Goal: Check status: Check status

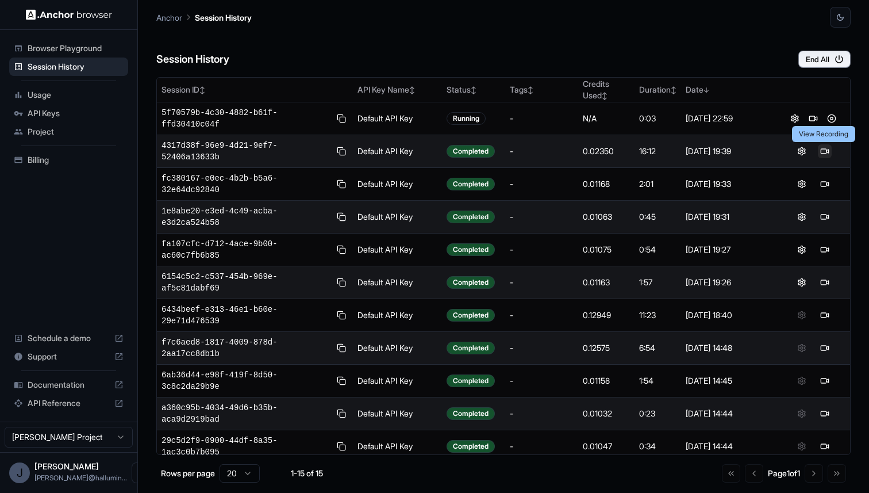
click at [821, 151] on button at bounding box center [825, 151] width 14 height 14
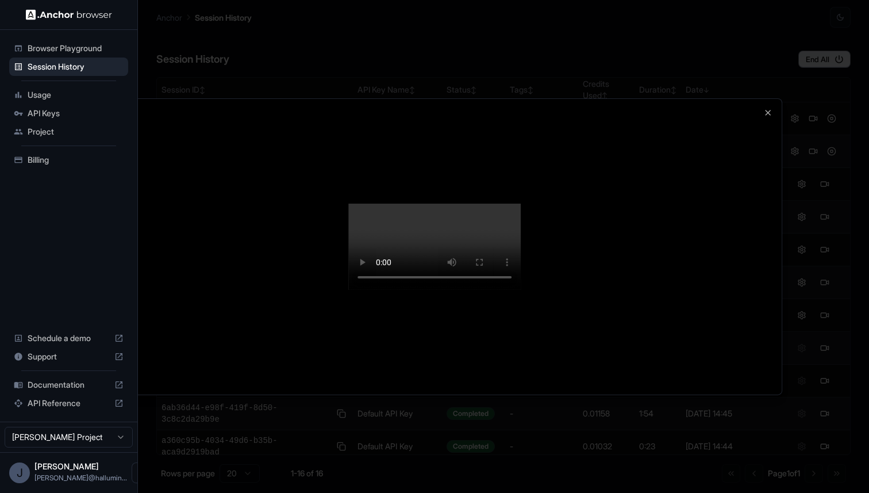
click at [764, 98] on div at bounding box center [434, 246] width 695 height 296
click at [765, 108] on icon "button" at bounding box center [768, 112] width 9 height 9
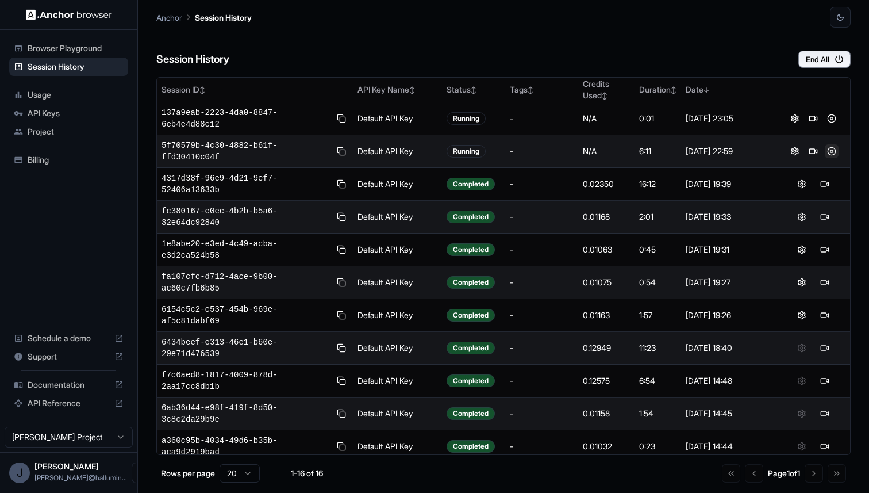
click at [833, 150] on button at bounding box center [832, 151] width 14 height 14
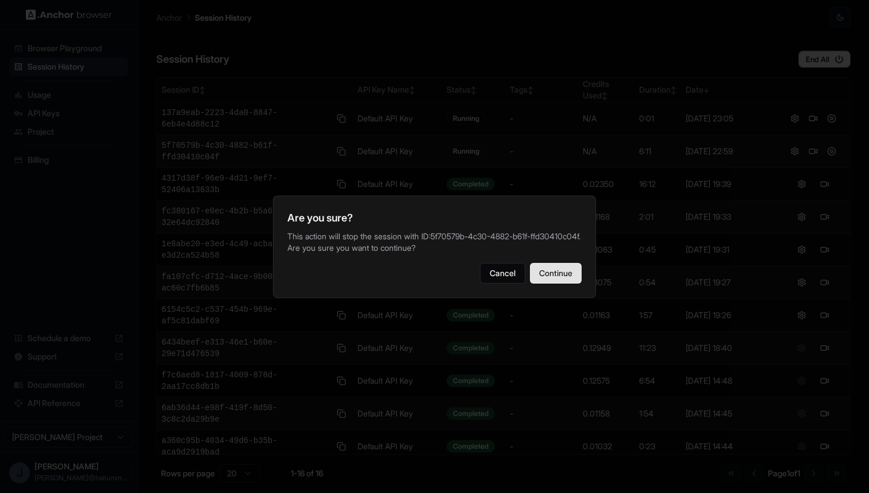
click at [564, 274] on button "Continue" at bounding box center [556, 273] width 52 height 21
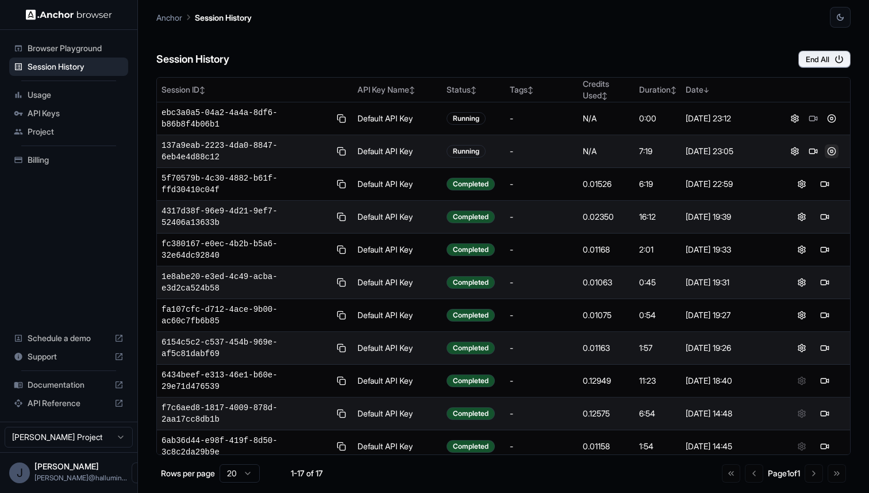
click at [831, 152] on button at bounding box center [832, 151] width 14 height 14
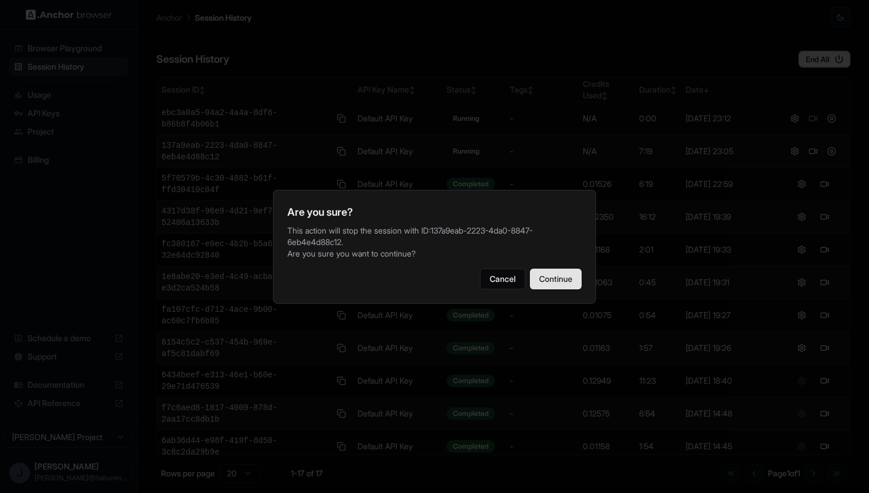
click at [557, 287] on button "Continue" at bounding box center [556, 279] width 52 height 21
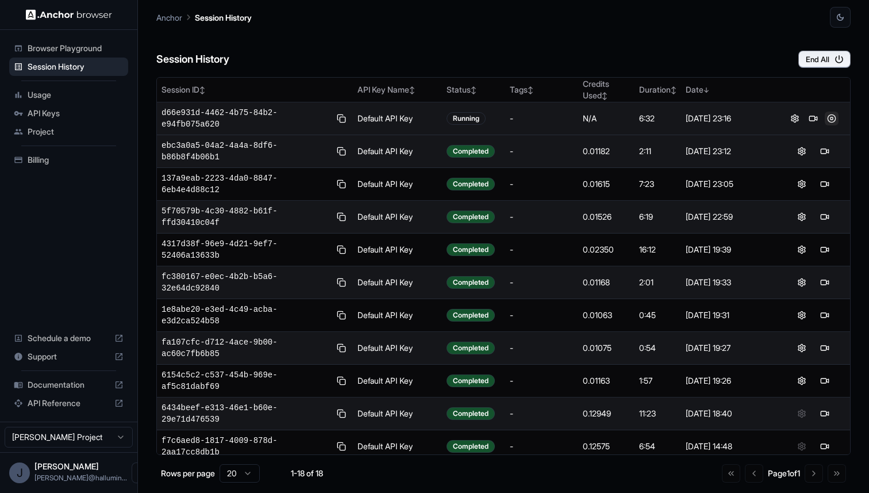
click at [830, 116] on button at bounding box center [832, 119] width 14 height 14
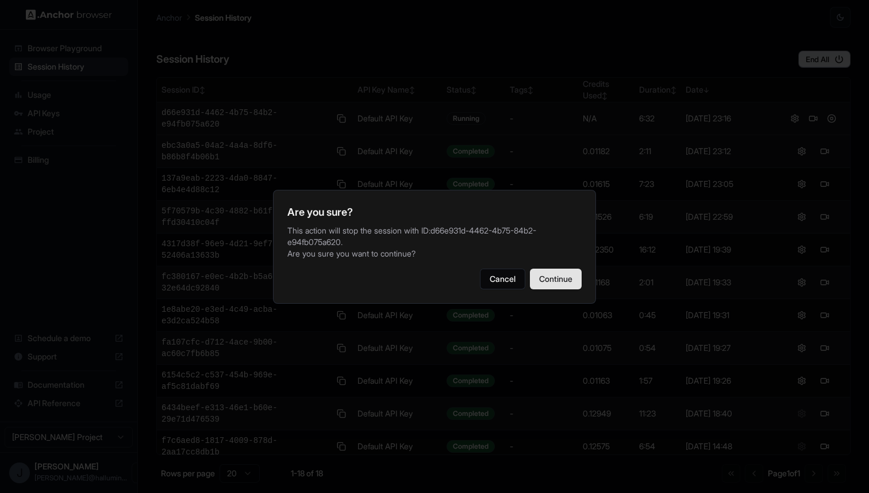
click at [565, 270] on button "Continue" at bounding box center [556, 279] width 52 height 21
